Goal: Task Accomplishment & Management: Manage account settings

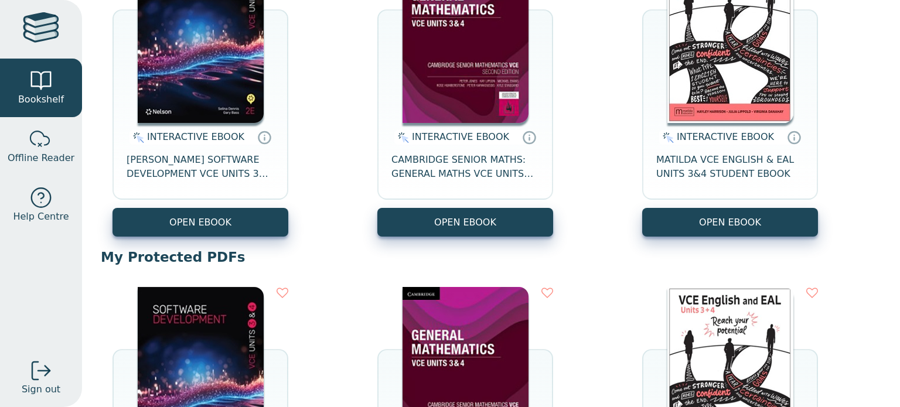
scroll to position [223, 0]
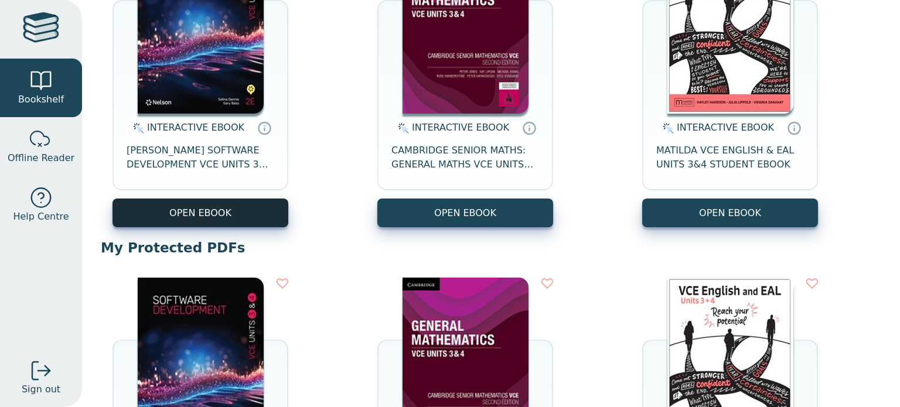
click at [258, 210] on button "OPEN EBOOK" at bounding box center [201, 213] width 176 height 29
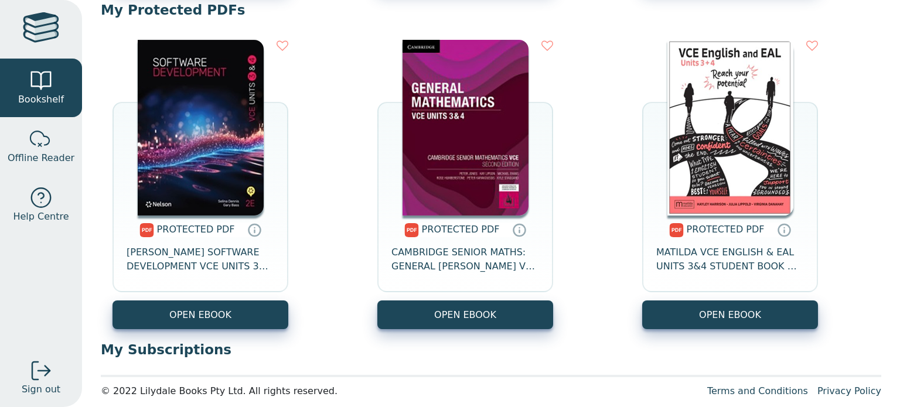
scroll to position [462, 0]
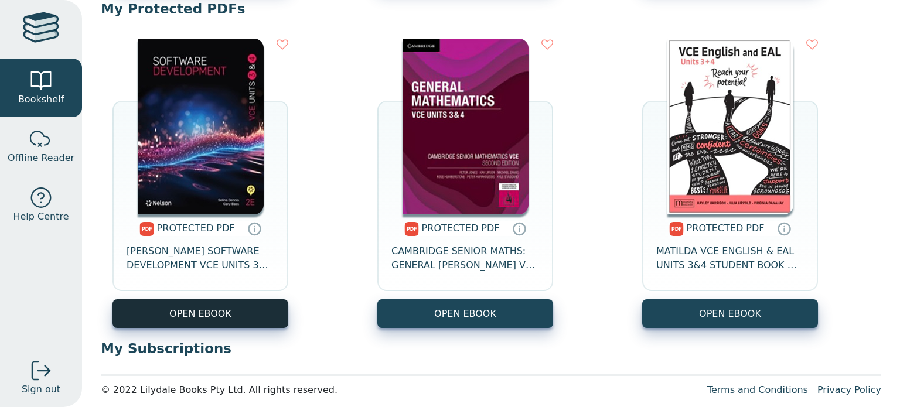
click at [200, 315] on link "OPEN EBOOK" at bounding box center [201, 313] width 176 height 29
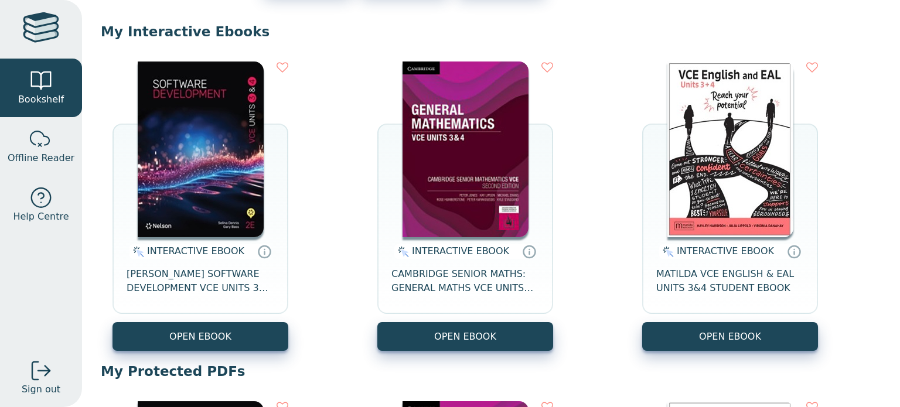
scroll to position [0, 0]
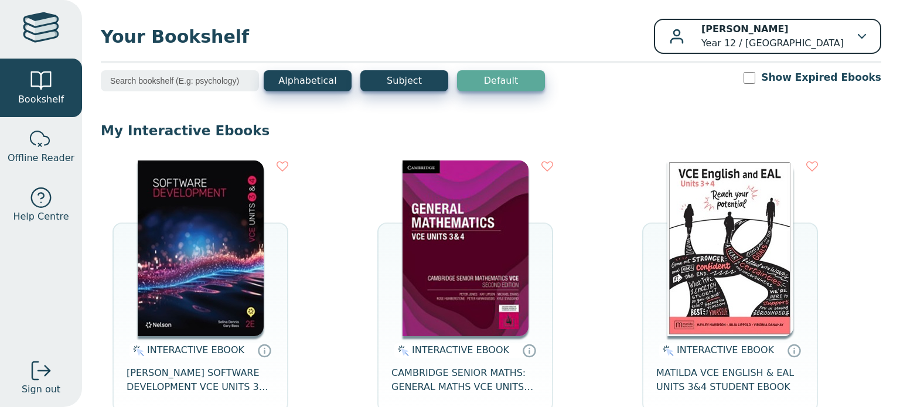
click at [801, 34] on p "Patrick LOCKWOOD Year 12 / Tarneit Senior College" at bounding box center [772, 36] width 142 height 28
click at [774, 81] on div "Show Expired Ebooks" at bounding box center [813, 77] width 138 height 15
click at [755, 75] on input "Show Expired Ebooks" at bounding box center [750, 78] width 12 height 12
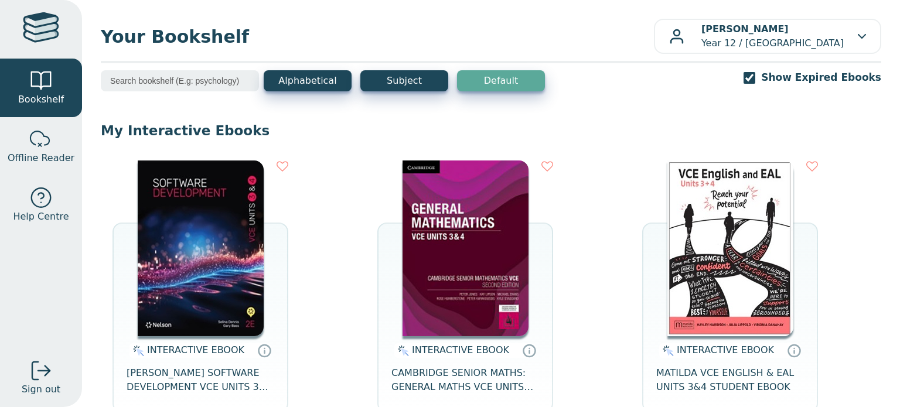
checkbox input "false"
